Goal: Task Accomplishment & Management: Manage account settings

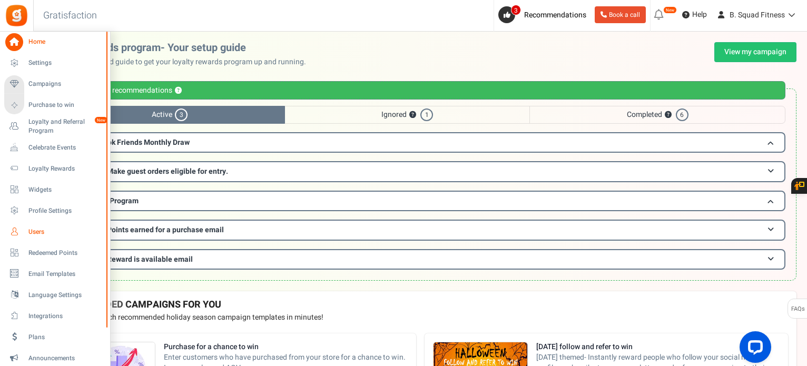
click at [17, 229] on icon at bounding box center [14, 232] width 18 height 18
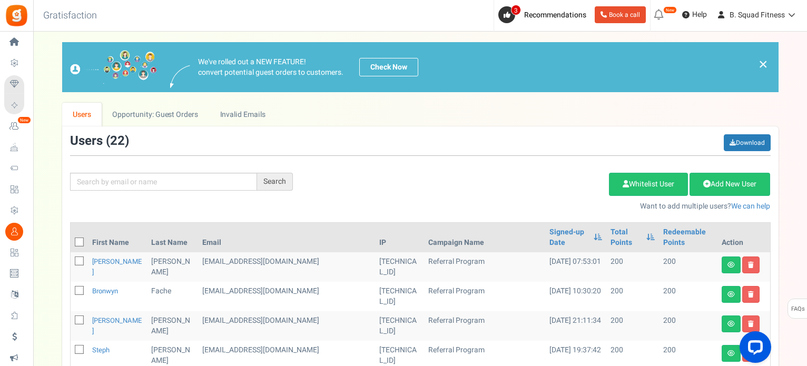
click at [382, 154] on div "Users ( 22 ) Download" at bounding box center [420, 145] width 701 height 22
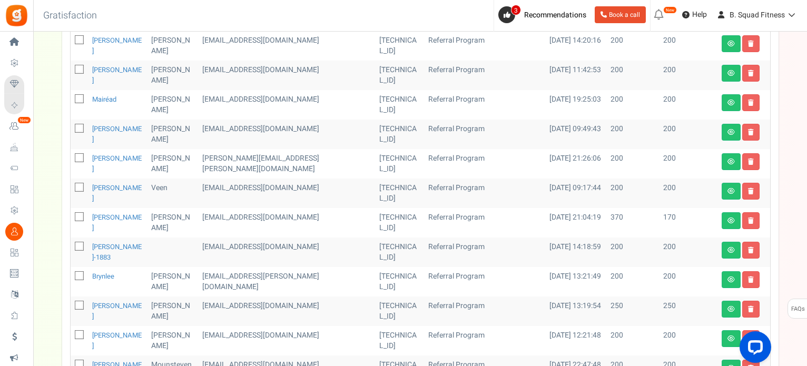
scroll to position [424, 0]
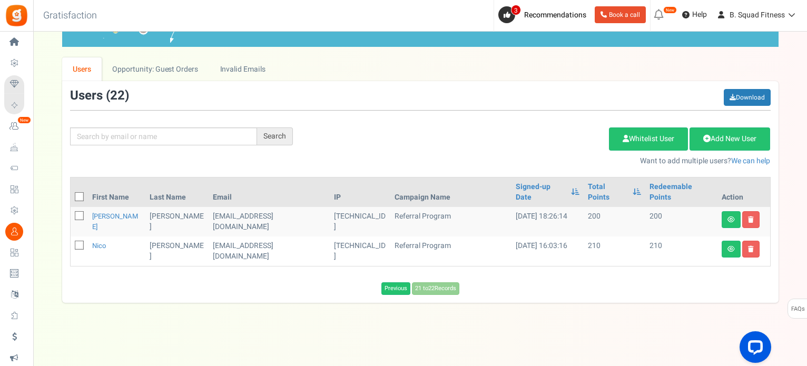
scroll to position [25, 0]
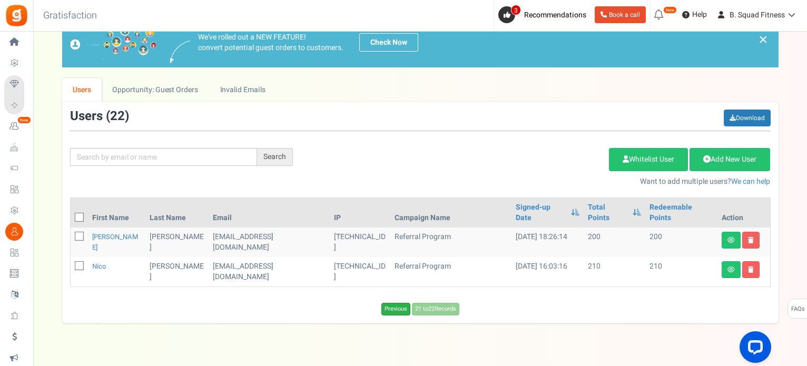
click at [395, 303] on link "Previous" at bounding box center [396, 309] width 29 height 13
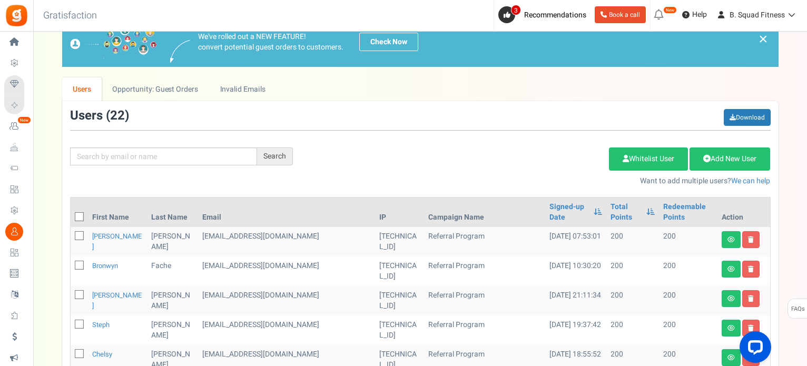
scroll to position [0, 0]
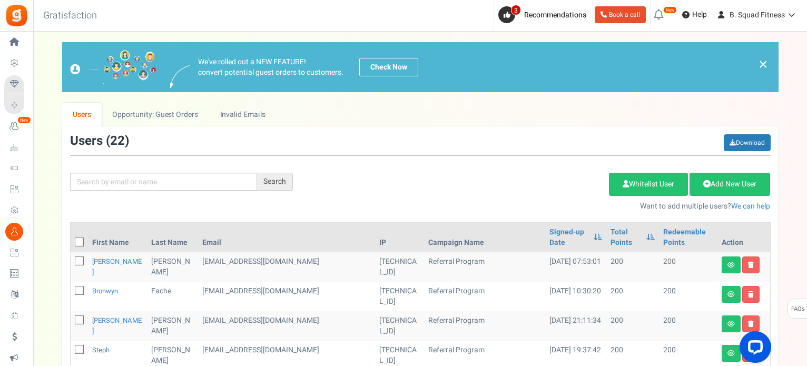
click at [394, 184] on div "Add Etsy Order Delete Selected Users Import Users Spam Protection Subtract Poin…" at bounding box center [540, 189] width 478 height 45
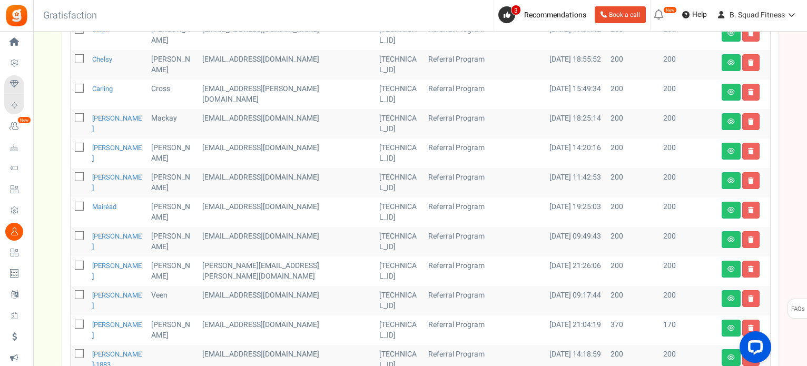
scroll to position [369, 0]
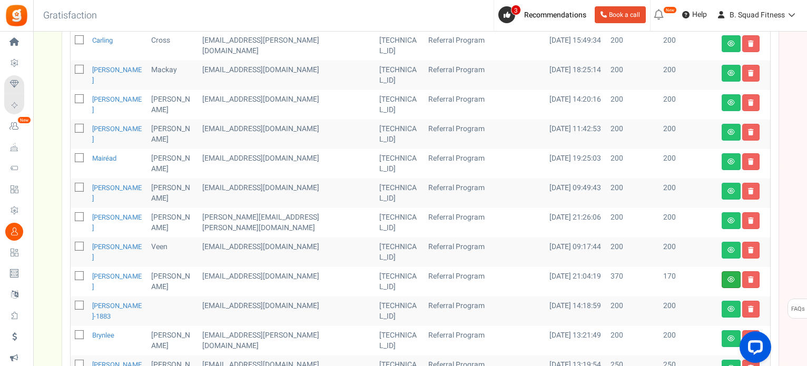
click at [727, 271] on link at bounding box center [731, 279] width 19 height 17
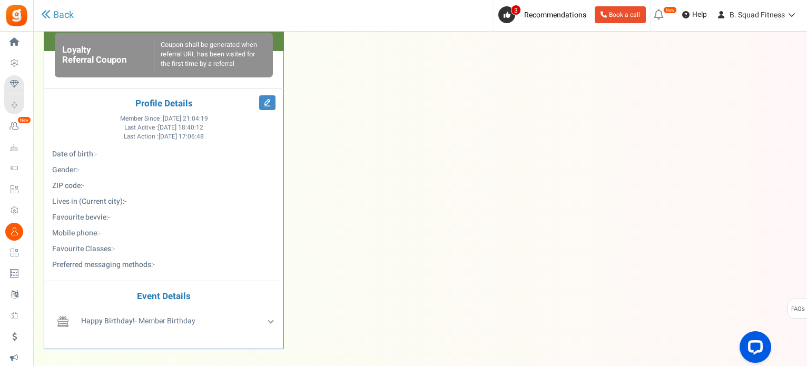
scroll to position [422, 0]
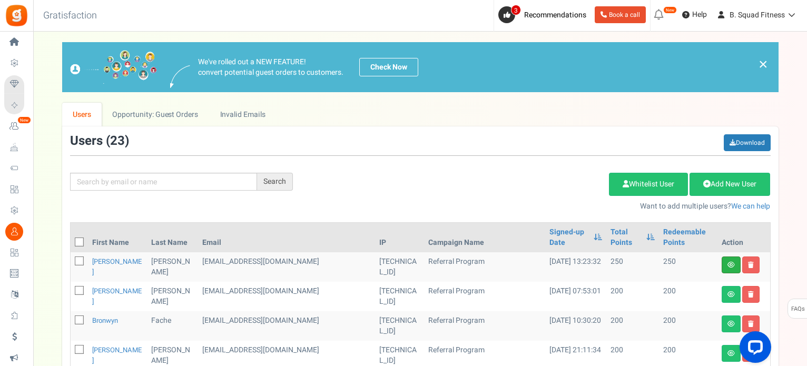
click at [725, 262] on link at bounding box center [731, 265] width 19 height 17
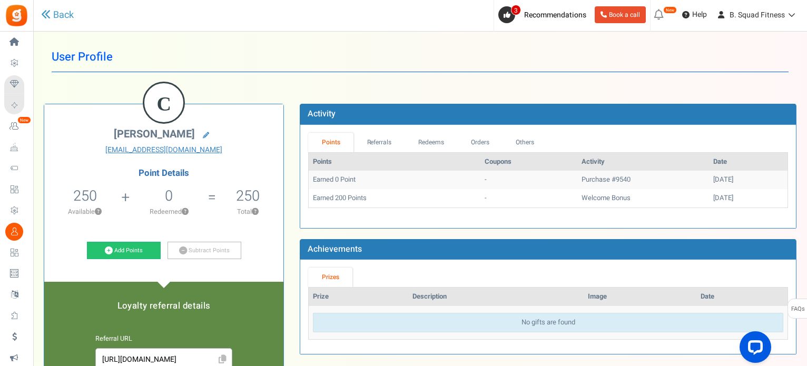
click at [270, 67] on h1 "User Profile" at bounding box center [420, 57] width 737 height 30
click at [44, 18] on icon at bounding box center [45, 13] width 9 height 9
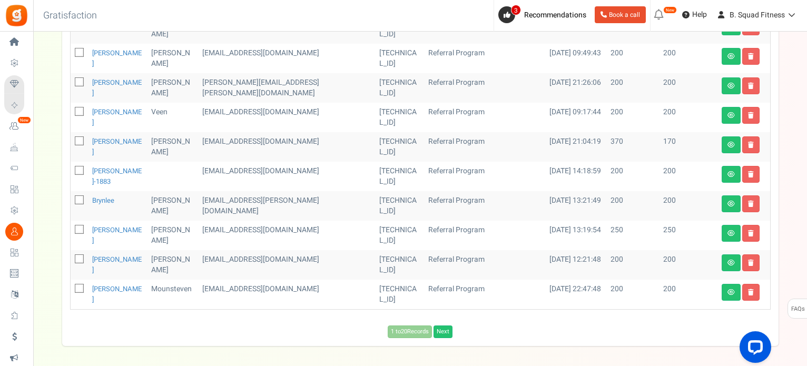
scroll to position [575, 0]
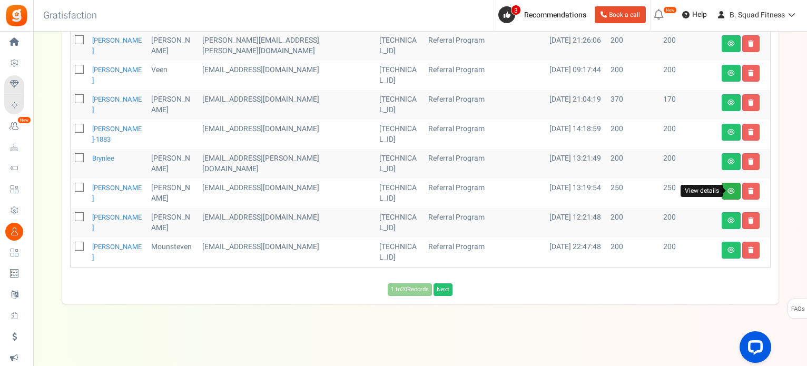
click at [732, 188] on icon at bounding box center [731, 191] width 7 height 6
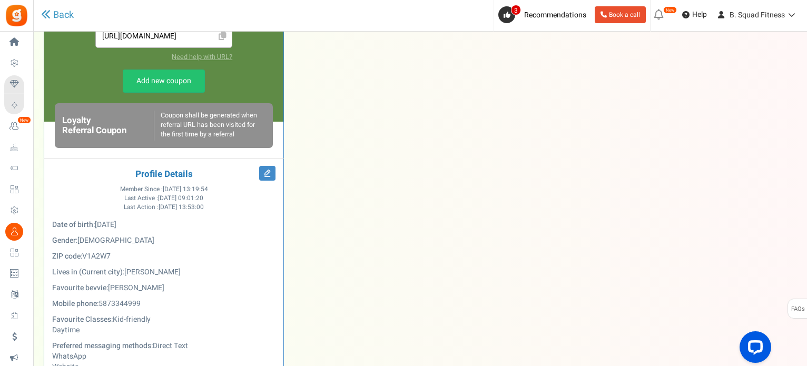
scroll to position [422, 0]
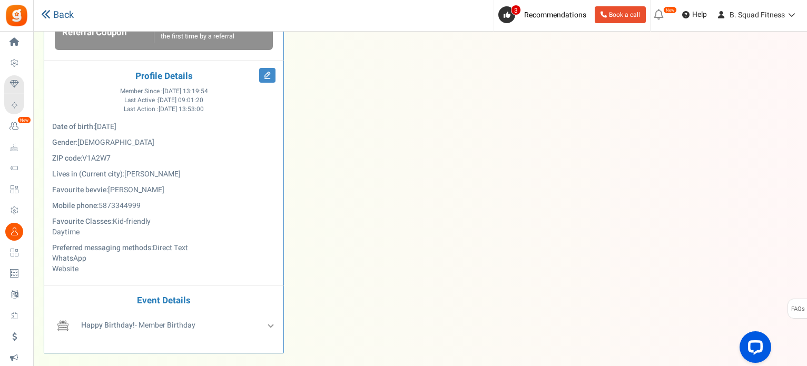
click at [54, 10] on link "Back" at bounding box center [57, 15] width 33 height 14
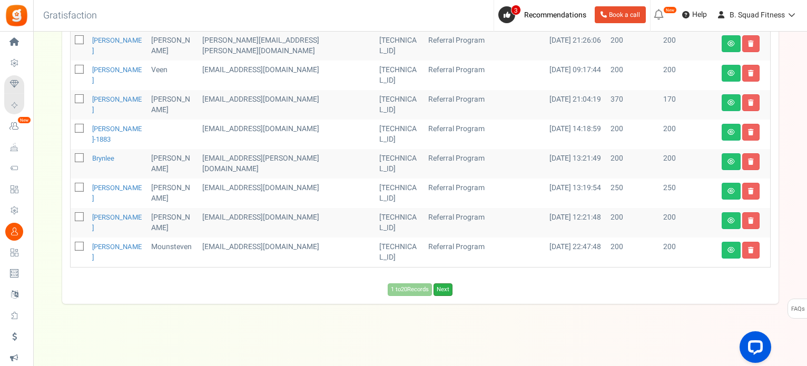
click at [448, 289] on link "Next" at bounding box center [443, 289] width 19 height 13
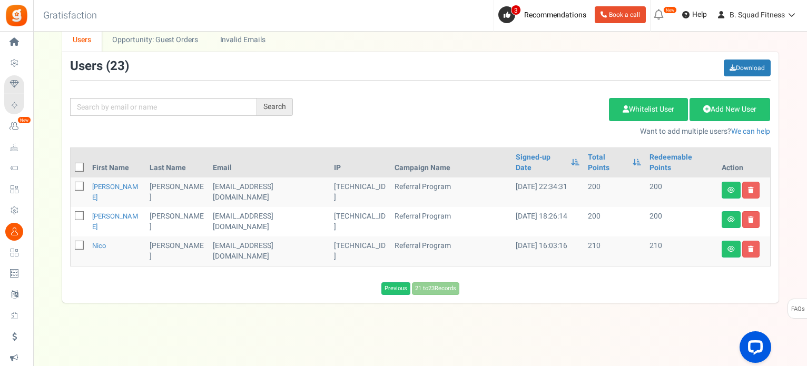
scroll to position [50, 0]
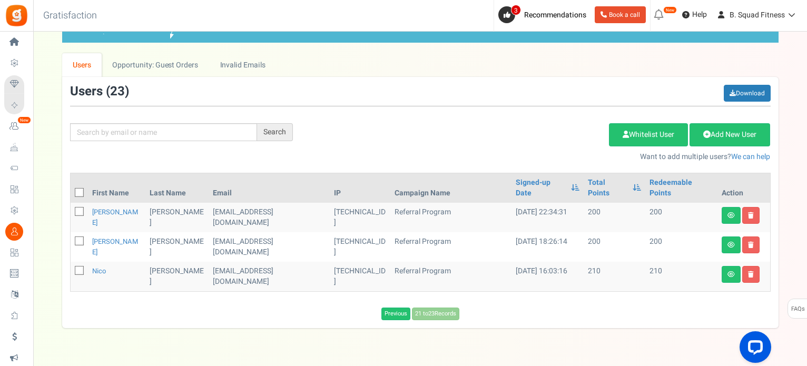
click at [327, 126] on div "Add Etsy Order Delete Selected Users Import Users Spam Protection Subtract Poin…" at bounding box center [540, 139] width 478 height 45
click at [390, 308] on link "Previous" at bounding box center [396, 314] width 29 height 13
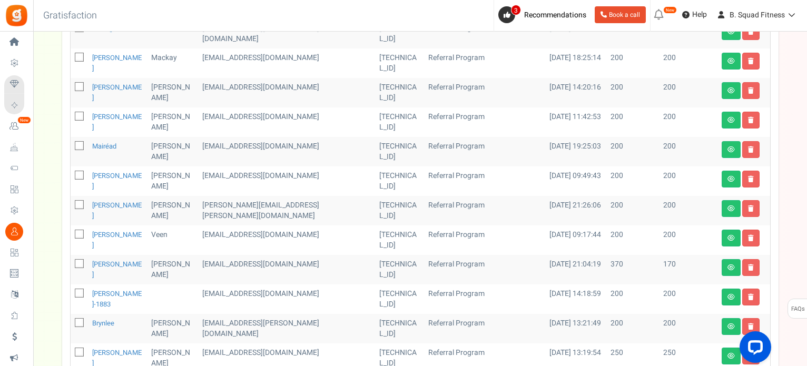
scroll to position [417, 0]
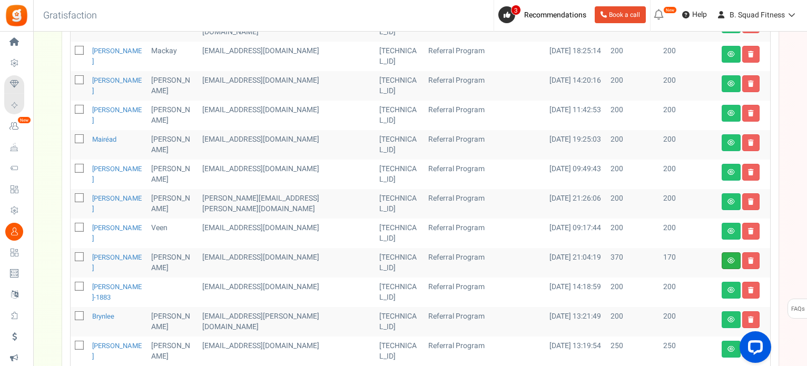
click at [727, 258] on link at bounding box center [731, 260] width 19 height 17
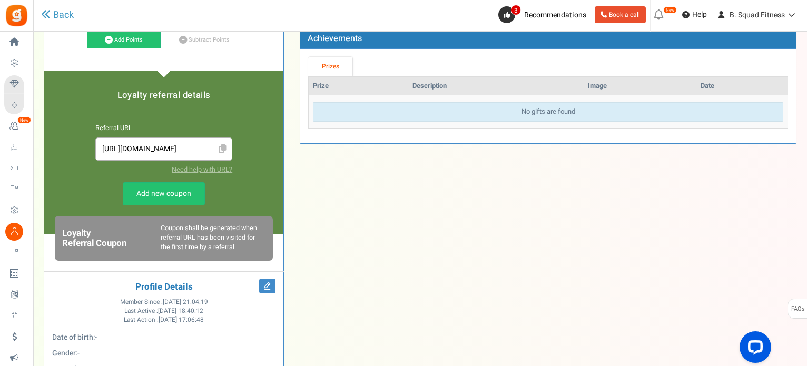
scroll to position [422, 0]
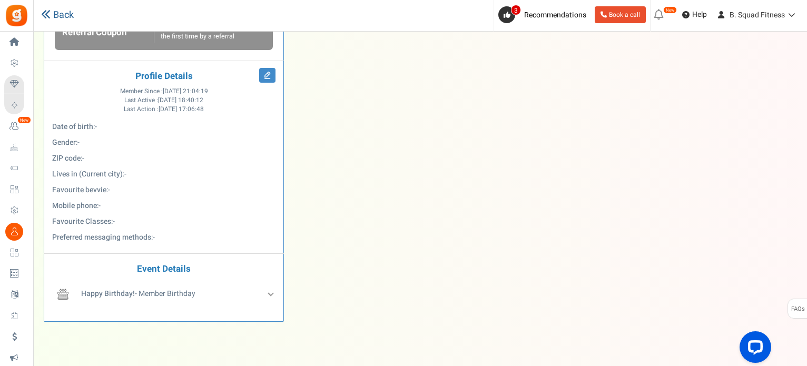
click at [60, 12] on link "Back" at bounding box center [57, 15] width 33 height 14
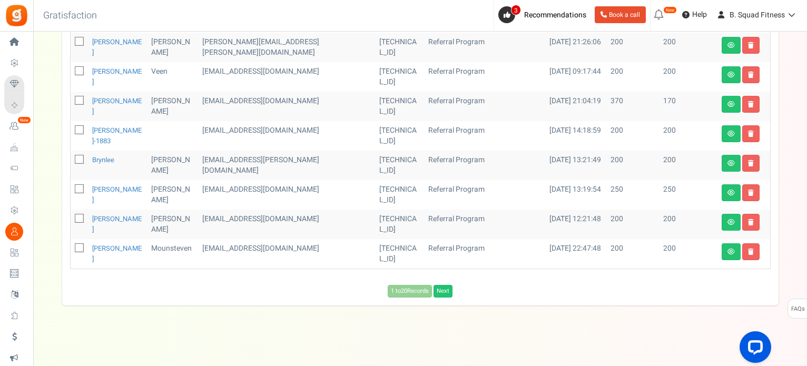
scroll to position [575, 0]
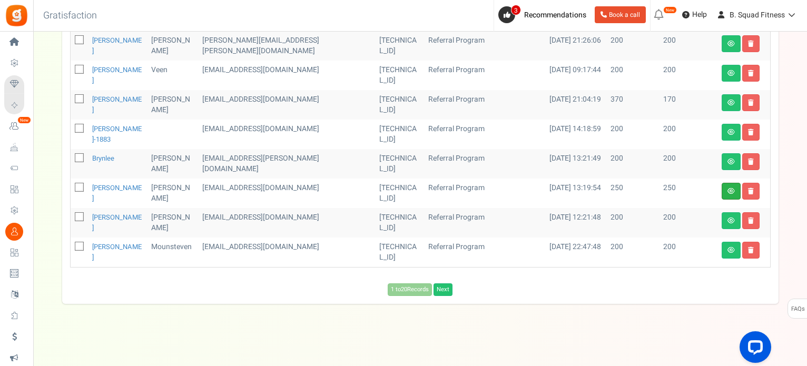
click at [723, 191] on link at bounding box center [731, 191] width 19 height 17
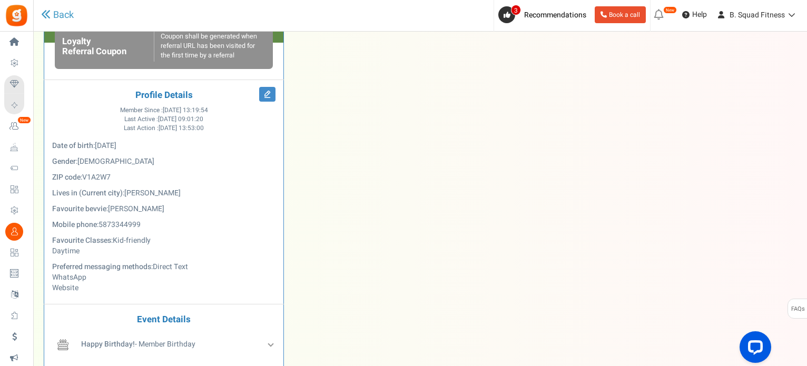
scroll to position [422, 0]
